Goal: Task Accomplishment & Management: Use online tool/utility

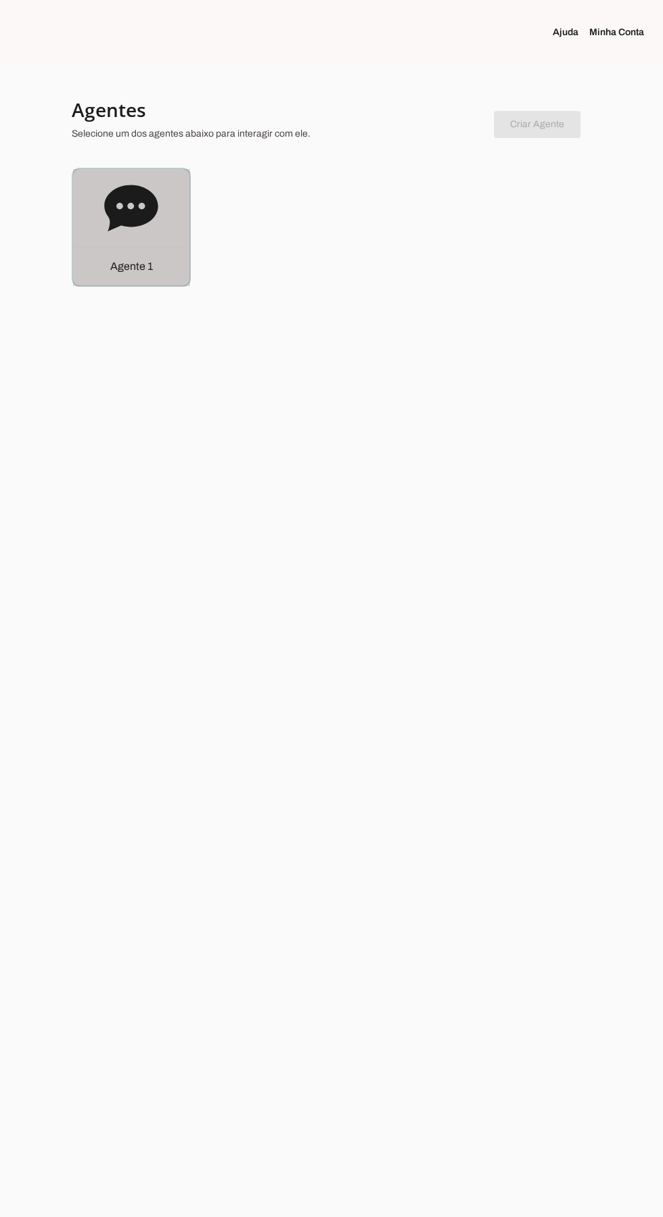
click at [73, 193] on div "Agente 1" at bounding box center [131, 227] width 116 height 116
